Goal: Transaction & Acquisition: Purchase product/service

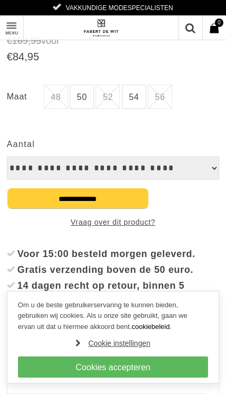
scroll to position [295, 0]
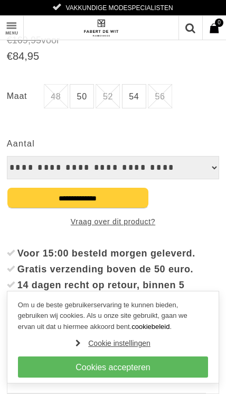
click at [134, 100] on link "54" at bounding box center [134, 96] width 24 height 24
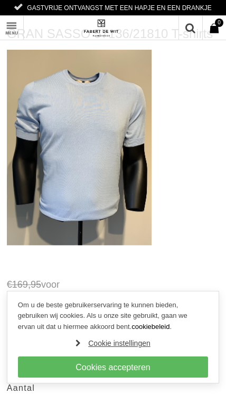
scroll to position [52, 0]
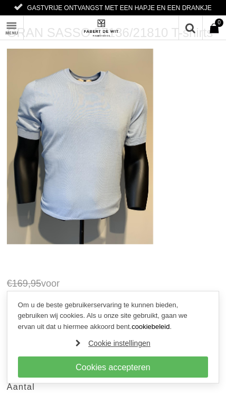
click at [118, 152] on img at bounding box center [80, 147] width 147 height 196
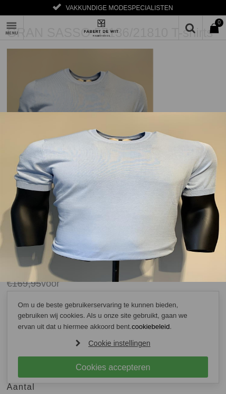
click at [217, 6] on link at bounding box center [214, 11] width 23 height 23
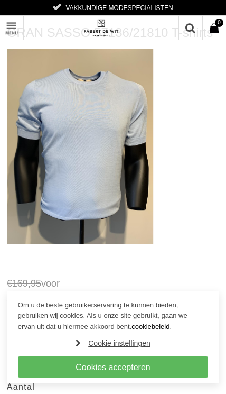
click at [152, 366] on link "Cookies accepteren" at bounding box center [113, 366] width 190 height 21
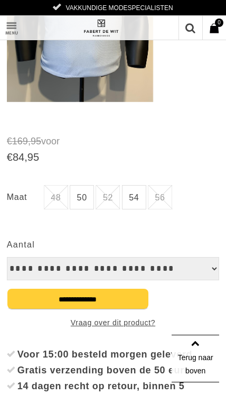
scroll to position [194, 0]
click at [136, 199] on link "54" at bounding box center [134, 197] width 24 height 24
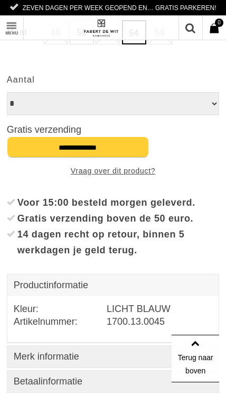
scroll to position [360, 0]
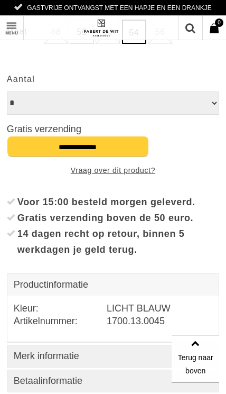
click at [115, 149] on input "**********" at bounding box center [78, 146] width 142 height 21
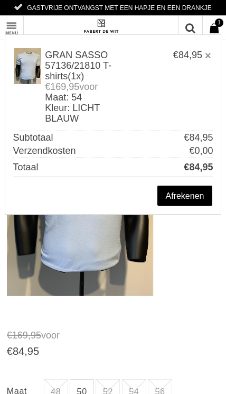
click at [199, 197] on link "Afrekenen" at bounding box center [185, 195] width 57 height 21
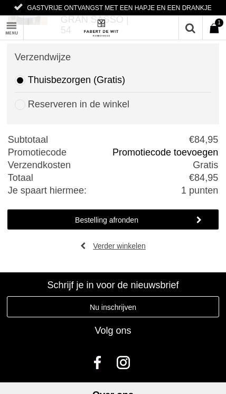
scroll to position [108, 0]
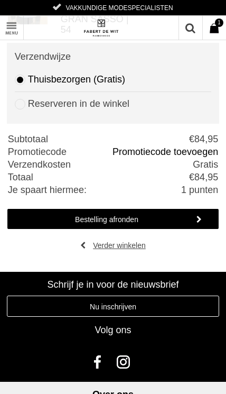
click at [154, 224] on link "Bestelling afronden" at bounding box center [113, 218] width 213 height 21
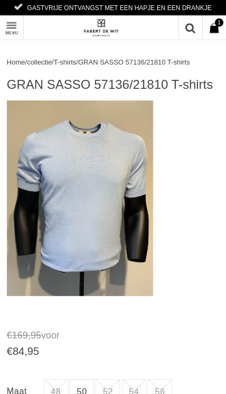
scroll to position [1, 0]
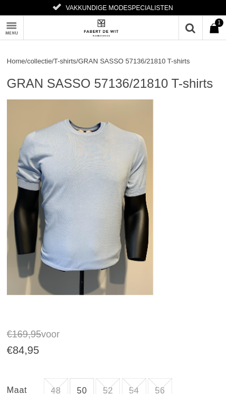
click at [16, 29] on link "Toon menu" at bounding box center [12, 28] width 24 height 24
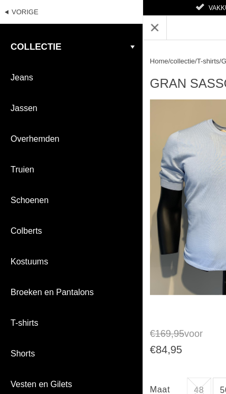
scroll to position [0, 0]
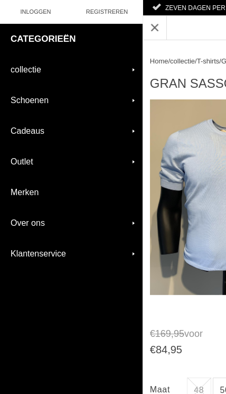
click at [70, 256] on link "Klantenservice" at bounding box center [71, 253] width 143 height 30
click at [56, 223] on link "Over ons" at bounding box center [71, 223] width 143 height 30
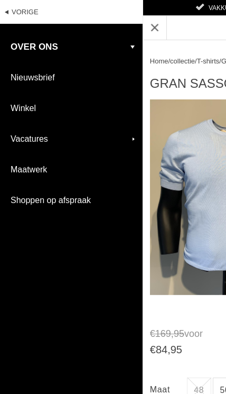
click at [32, 108] on link "Winkel" at bounding box center [71, 108] width 143 height 30
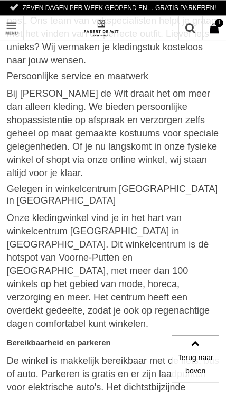
scroll to position [391, 0]
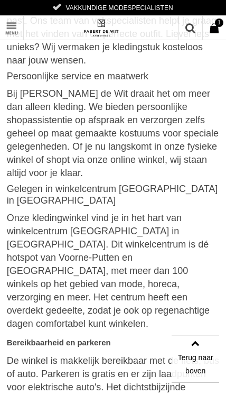
click at [222, 29] on link "1 Artikel € 84 , 95" at bounding box center [215, 28] width 24 height 24
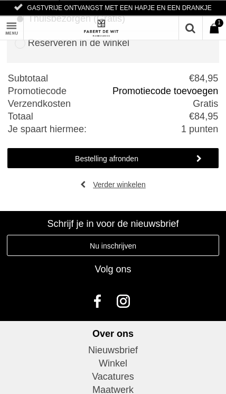
scroll to position [167, 0]
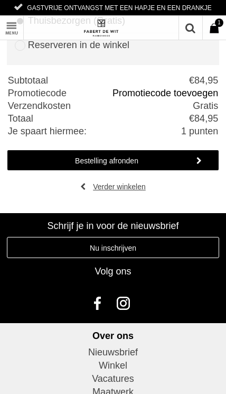
click at [134, 162] on link "Bestelling afronden" at bounding box center [113, 160] width 213 height 21
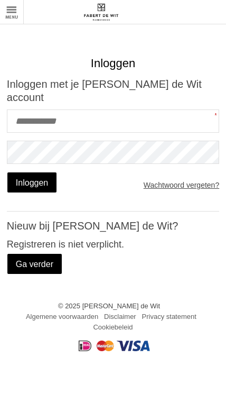
click at [28, 253] on link "Ga verder" at bounding box center [35, 263] width 56 height 21
